Goal: Task Accomplishment & Management: Manage account settings

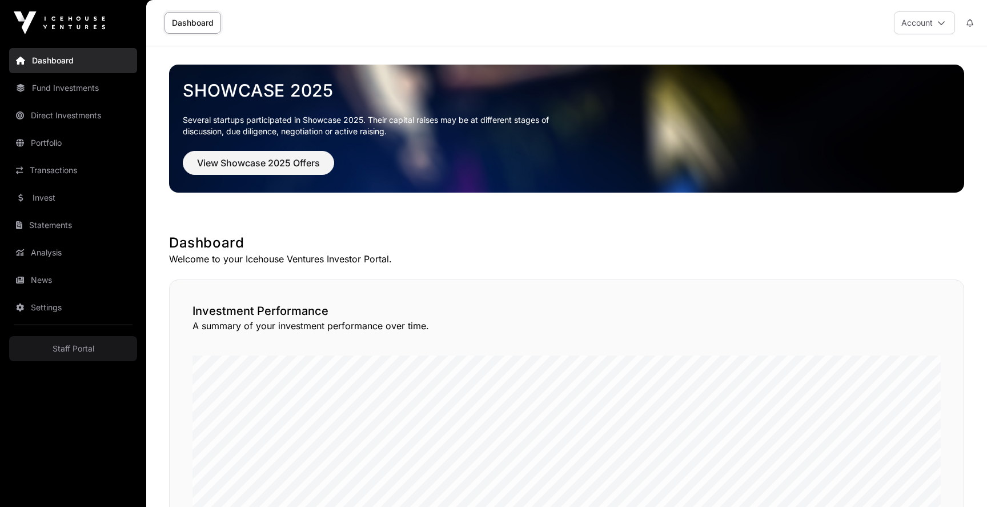
click at [59, 309] on link "Settings" at bounding box center [73, 307] width 128 height 25
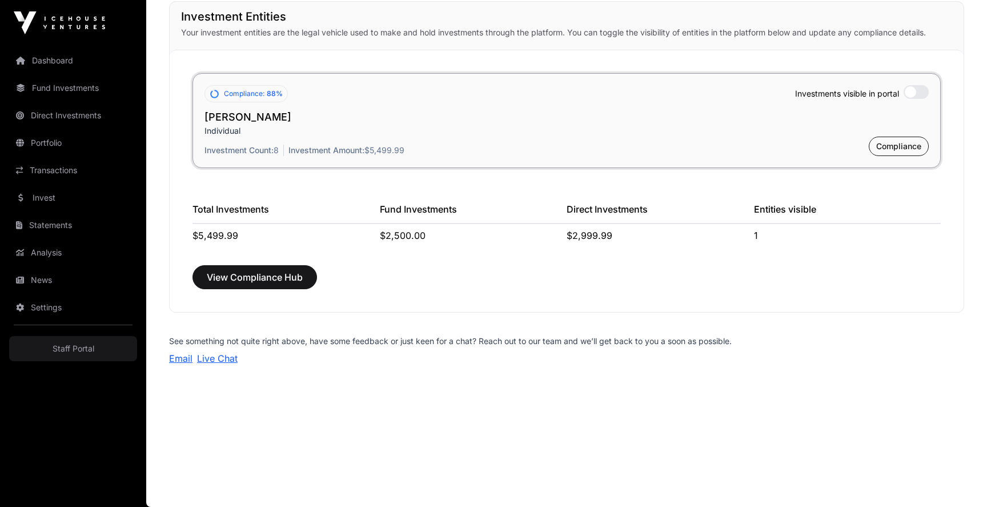
scroll to position [867, 0]
click at [261, 274] on span "View Compliance Hub" at bounding box center [255, 277] width 96 height 14
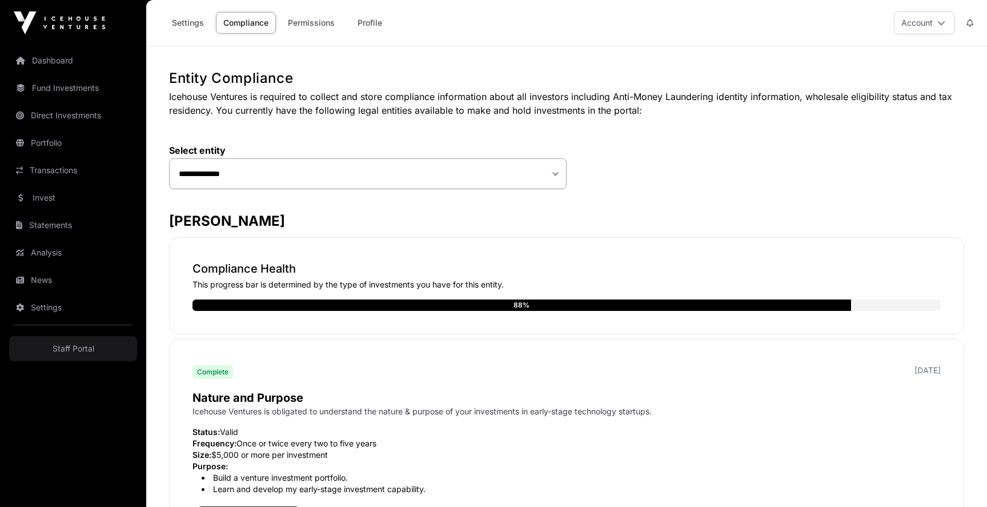
click at [261, 274] on p "Compliance Health" at bounding box center [567, 269] width 748 height 16
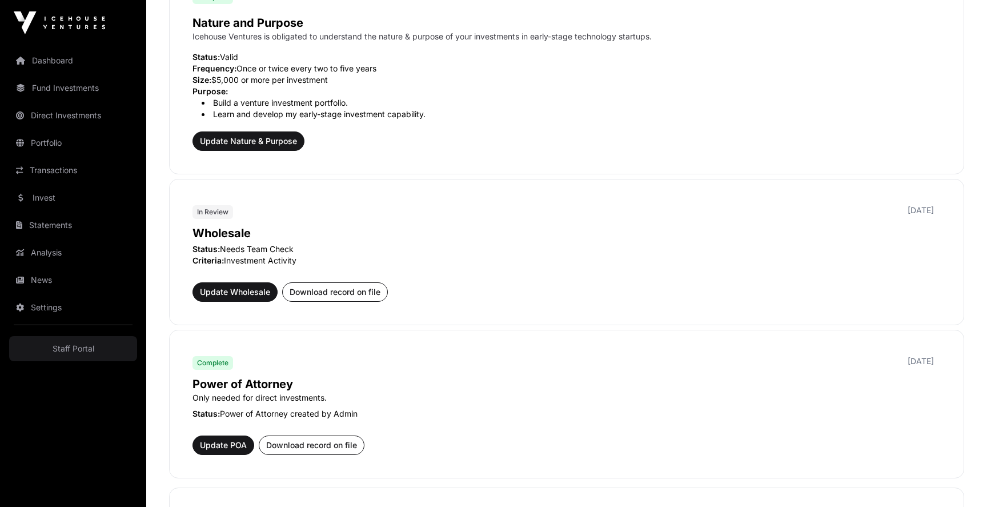
scroll to position [380, 0]
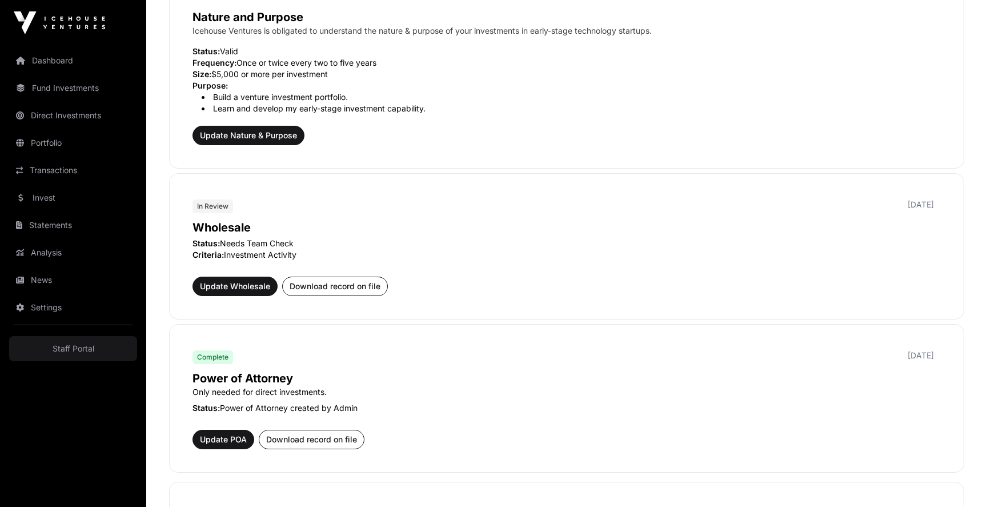
click at [257, 281] on span "Update Wholesale" at bounding box center [235, 286] width 70 height 11
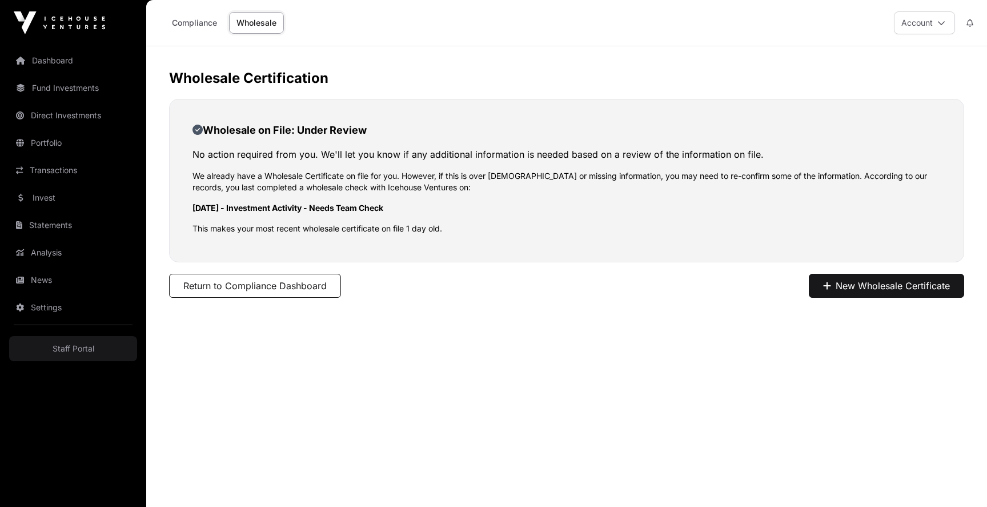
click at [926, 290] on button "New Wholesale Certificate" at bounding box center [886, 286] width 155 height 24
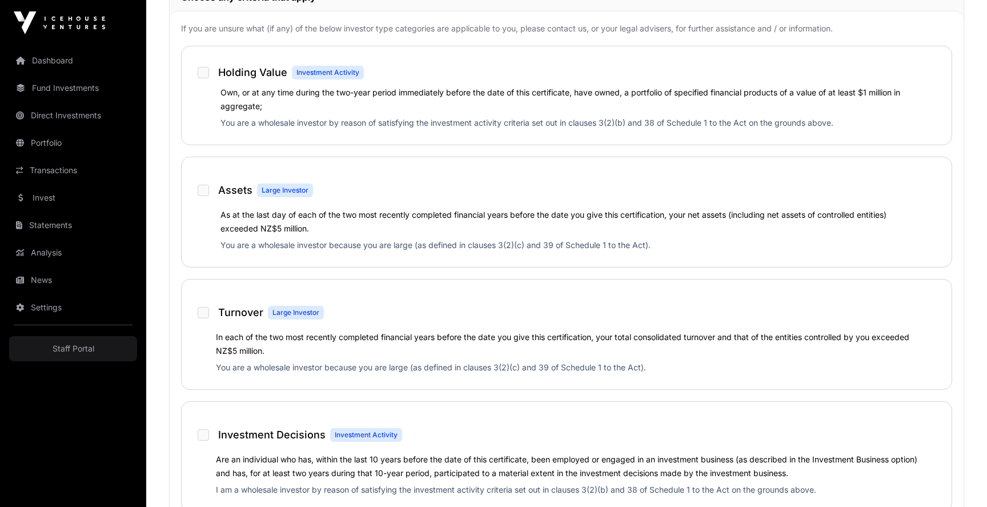
scroll to position [651, 0]
